Goal: Transaction & Acquisition: Purchase product/service

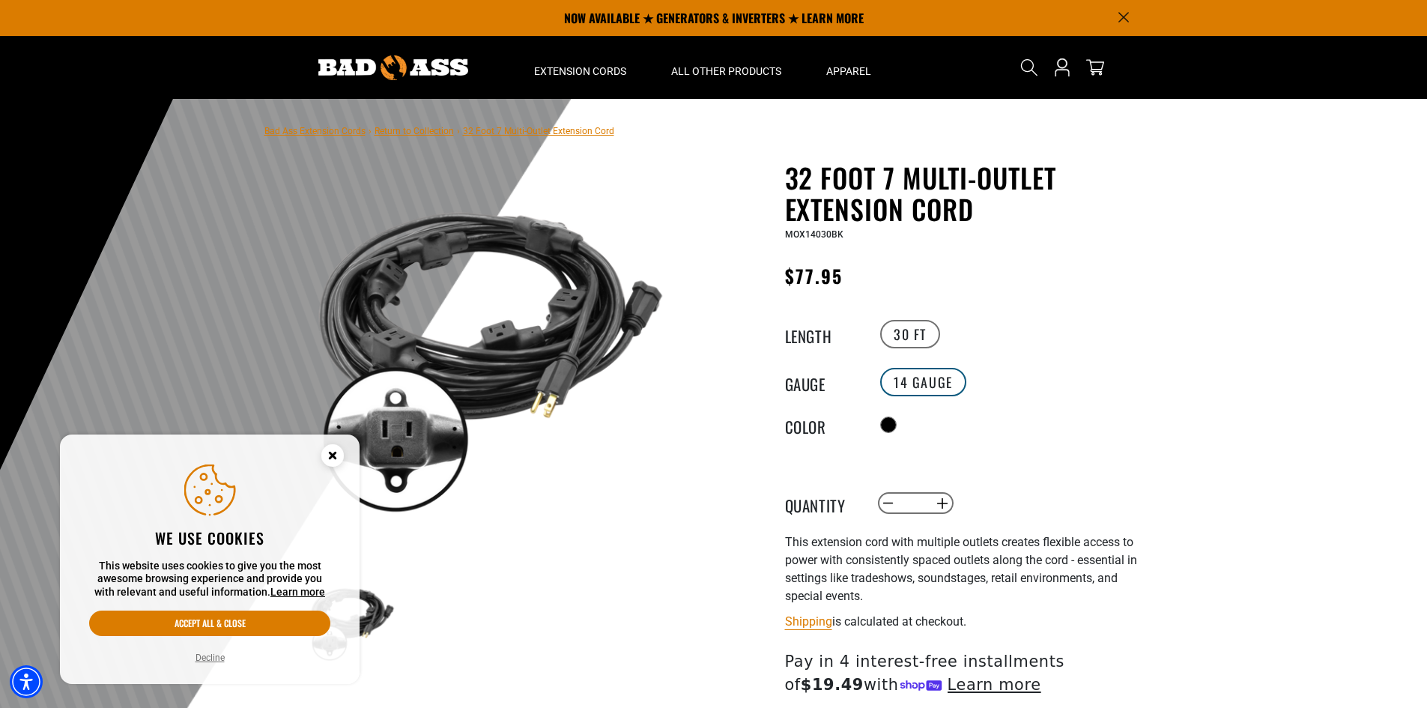
click at [934, 372] on label "14 Gauge" at bounding box center [923, 382] width 86 height 28
click at [931, 381] on label "14 Gauge" at bounding box center [923, 382] width 86 height 28
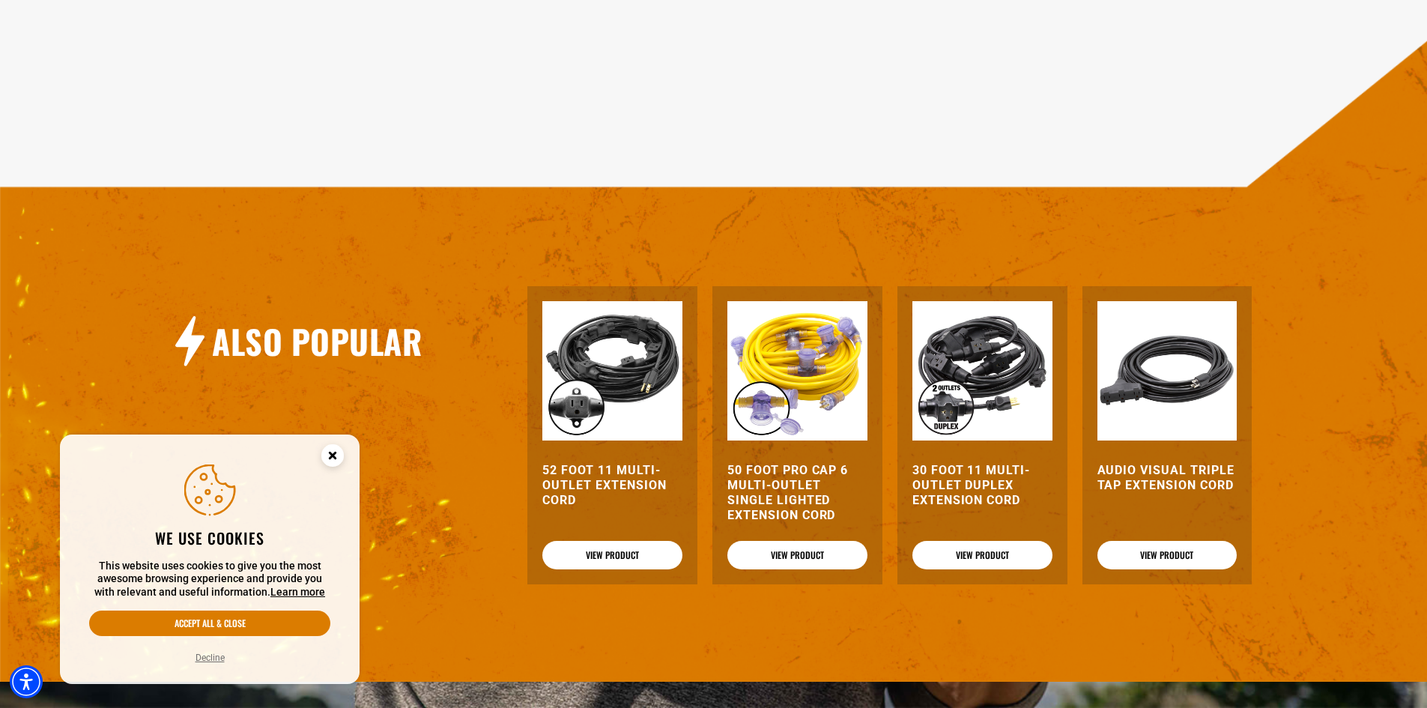
scroll to position [1573, 0]
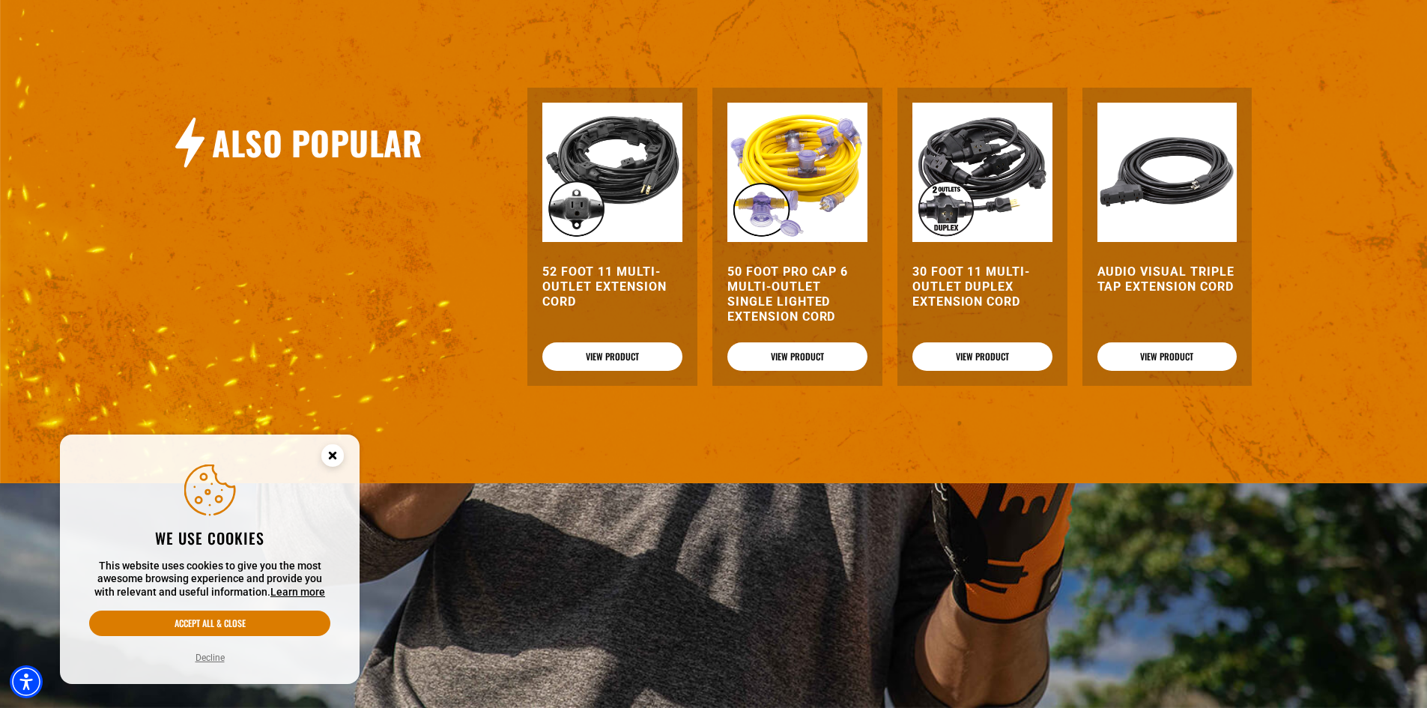
click at [967, 187] on img at bounding box center [983, 173] width 140 height 140
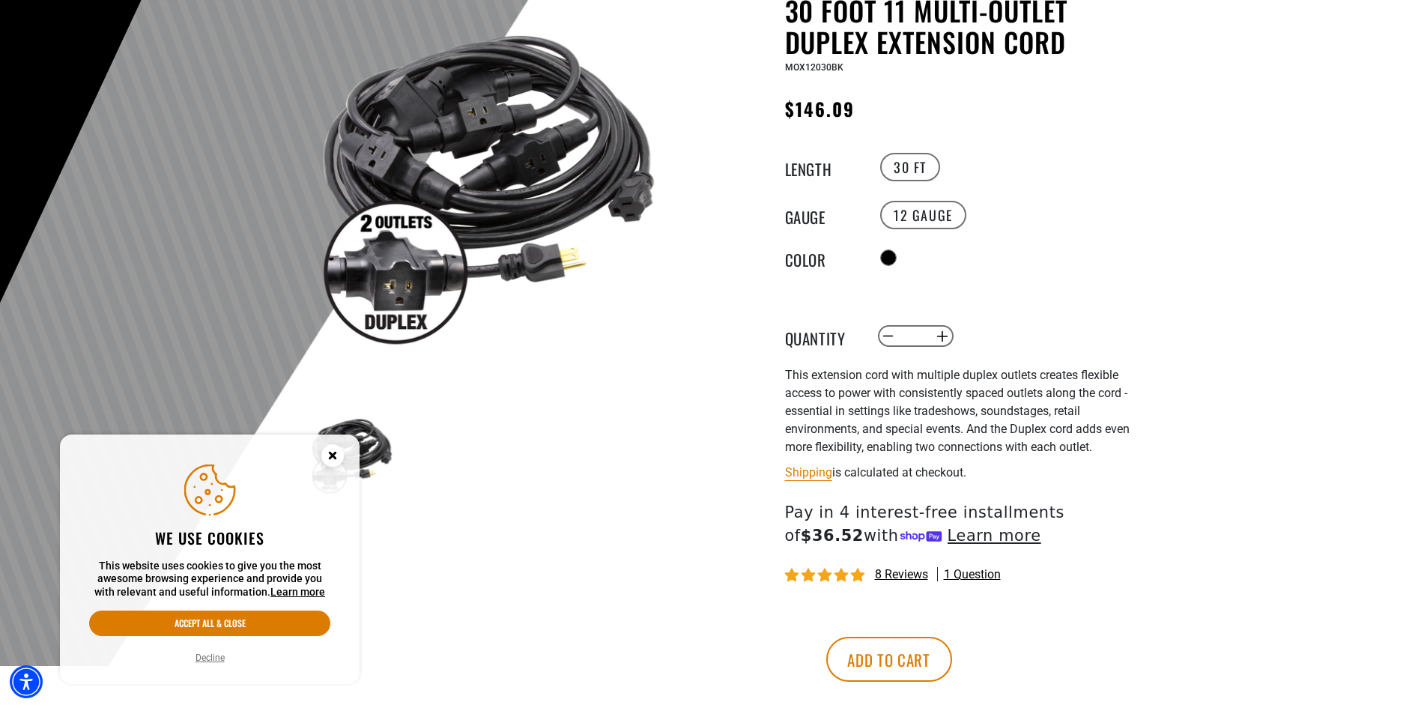
scroll to position [225, 0]
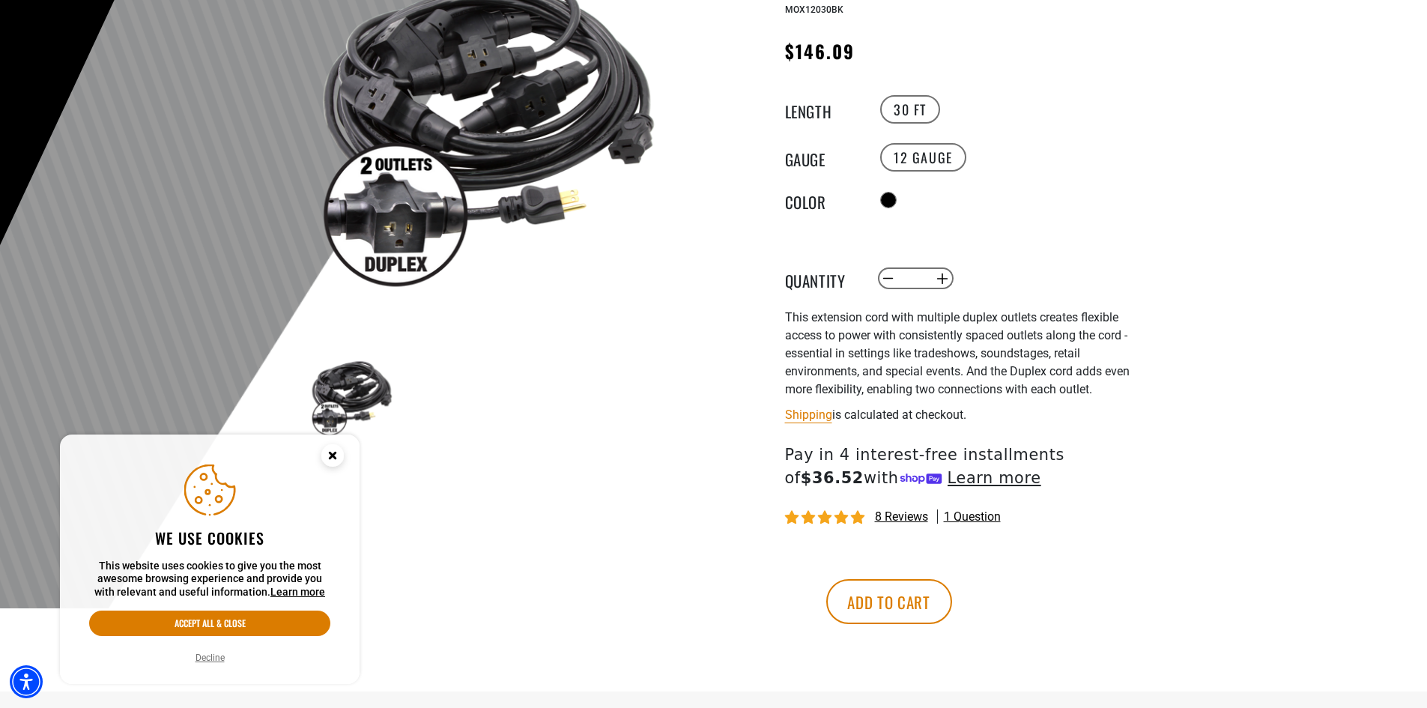
click at [335, 453] on icon "Close this option" at bounding box center [332, 455] width 5 height 5
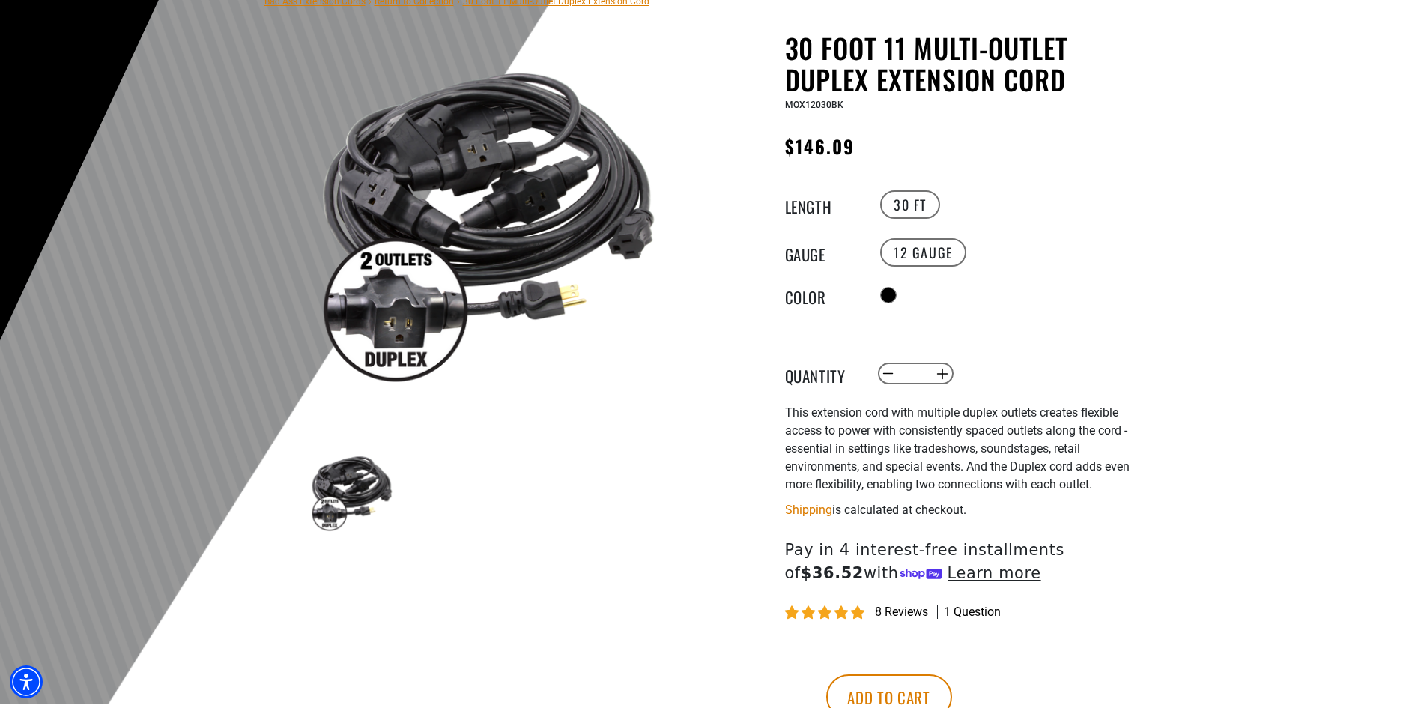
scroll to position [0, 0]
